Goal: Information Seeking & Learning: Compare options

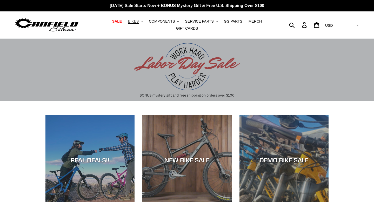
click at [135, 22] on span "BIKES" at bounding box center [133, 21] width 11 height 4
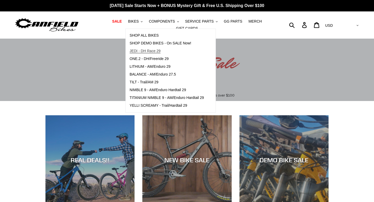
click at [145, 51] on span "JEDI - DH Race 29" at bounding box center [144, 51] width 31 height 4
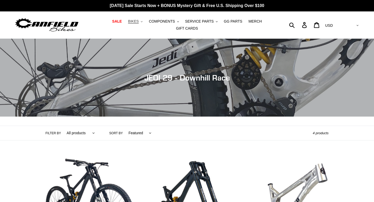
click at [134, 20] on span "BIKES" at bounding box center [133, 21] width 11 height 4
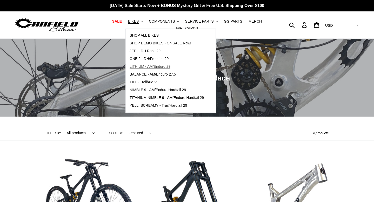
click at [164, 66] on span "LITHIUM - AM/Enduro 29" at bounding box center [149, 66] width 41 height 4
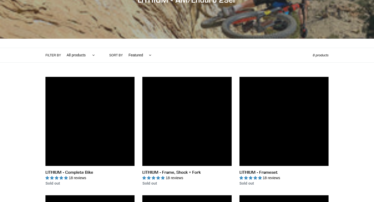
scroll to position [72, 0]
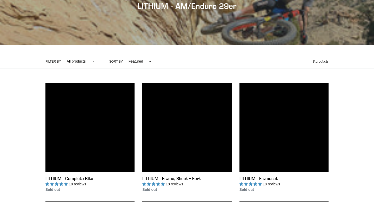
click at [113, 127] on link "LITHIUM - Complete Bike" at bounding box center [89, 137] width 89 height 109
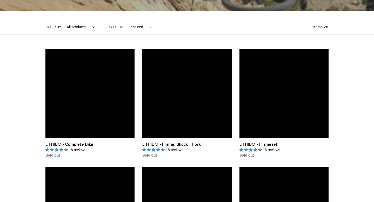
scroll to position [106, 0]
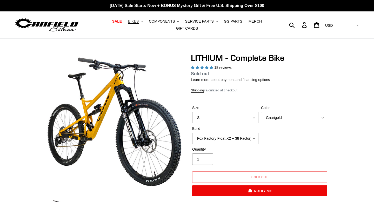
click at [133, 21] on span "BIKES" at bounding box center [133, 21] width 11 height 4
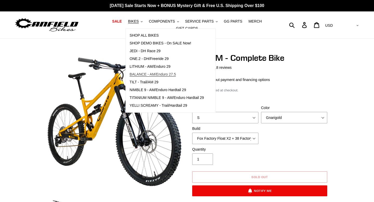
click at [170, 76] on span "BALANCE - AM/Enduro 27.5" at bounding box center [152, 74] width 46 height 4
click at [168, 76] on span "BALANCE - AM/Enduro 27.5" at bounding box center [152, 74] width 46 height 4
